Goal: Register for event/course

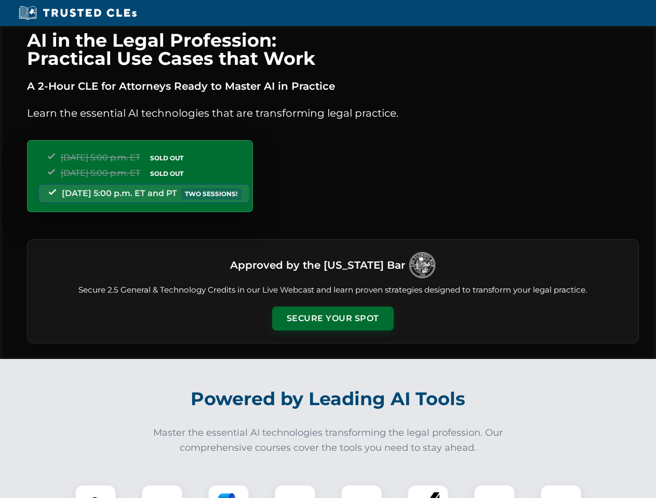
click at [332, 319] on button "Secure Your Spot" at bounding box center [332, 319] width 121 height 24
click at [96, 492] on img at bounding box center [95, 506] width 30 height 30
click at [162, 492] on div at bounding box center [162, 506] width 42 height 42
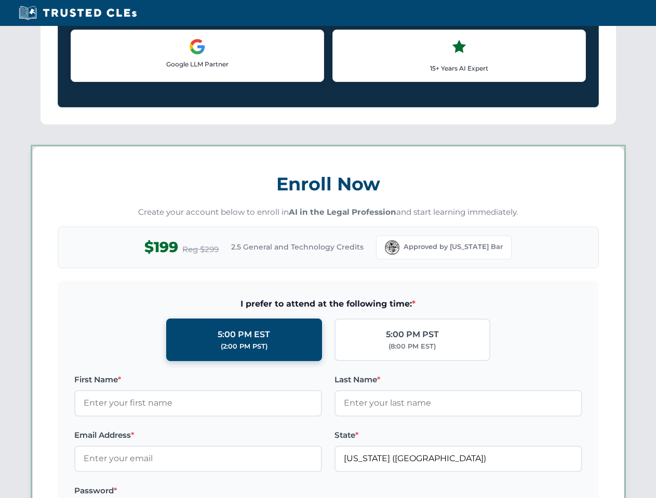
click at [295, 492] on label "Password *" at bounding box center [198, 491] width 248 height 12
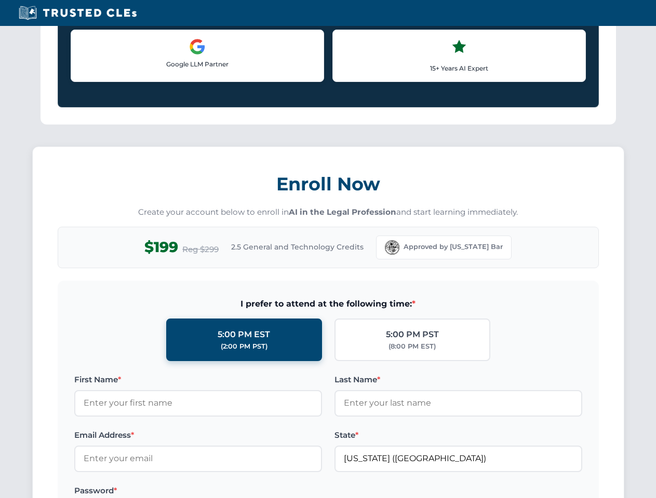
scroll to position [1019, 0]
